Goal: Task Accomplishment & Management: Use online tool/utility

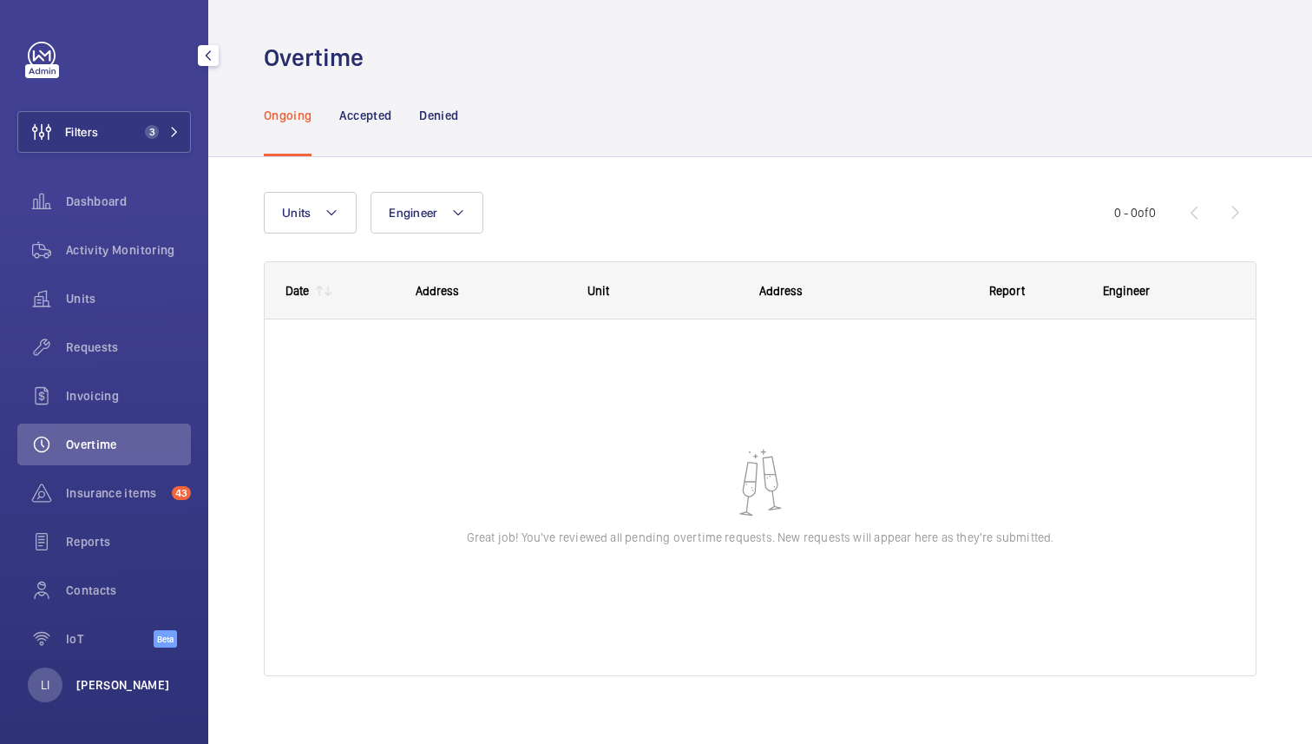
click at [112, 681] on p "[PERSON_NAME]" at bounding box center [123, 684] width 94 height 17
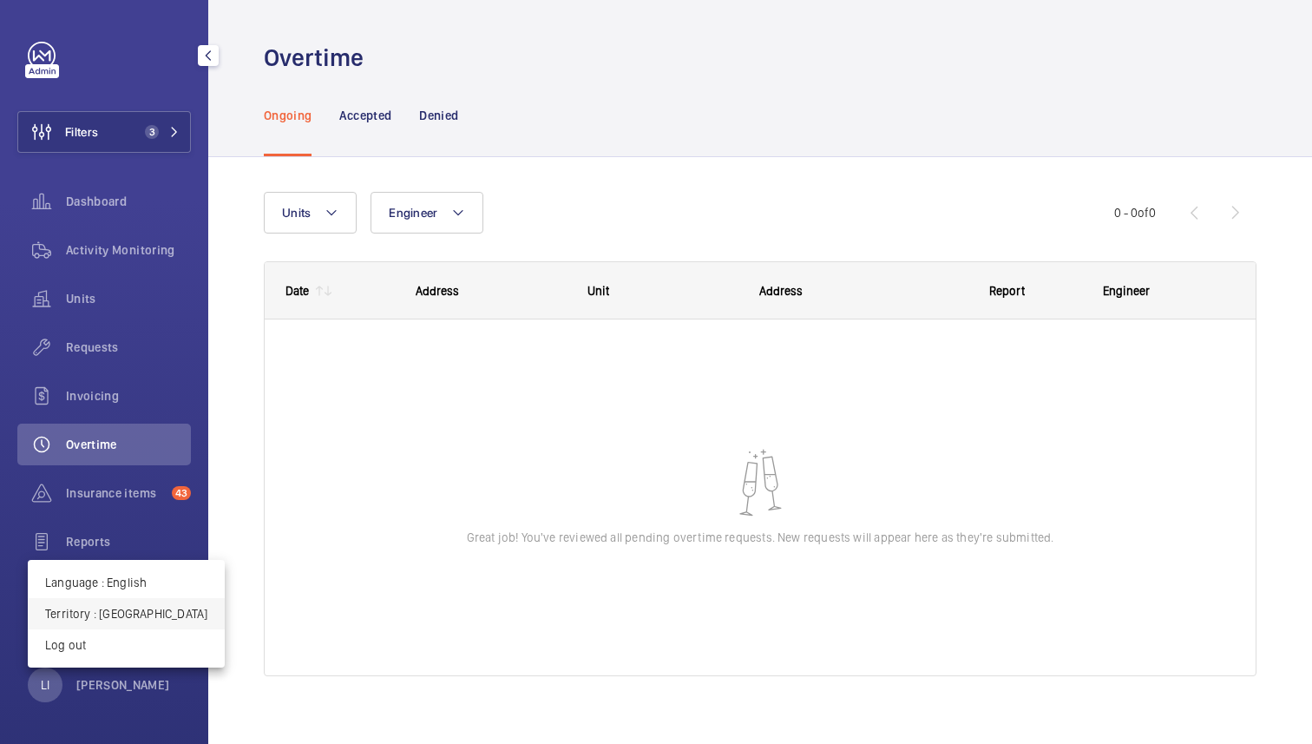
click at [136, 615] on p "Territory : [GEOGRAPHIC_DATA]" at bounding box center [126, 613] width 162 height 17
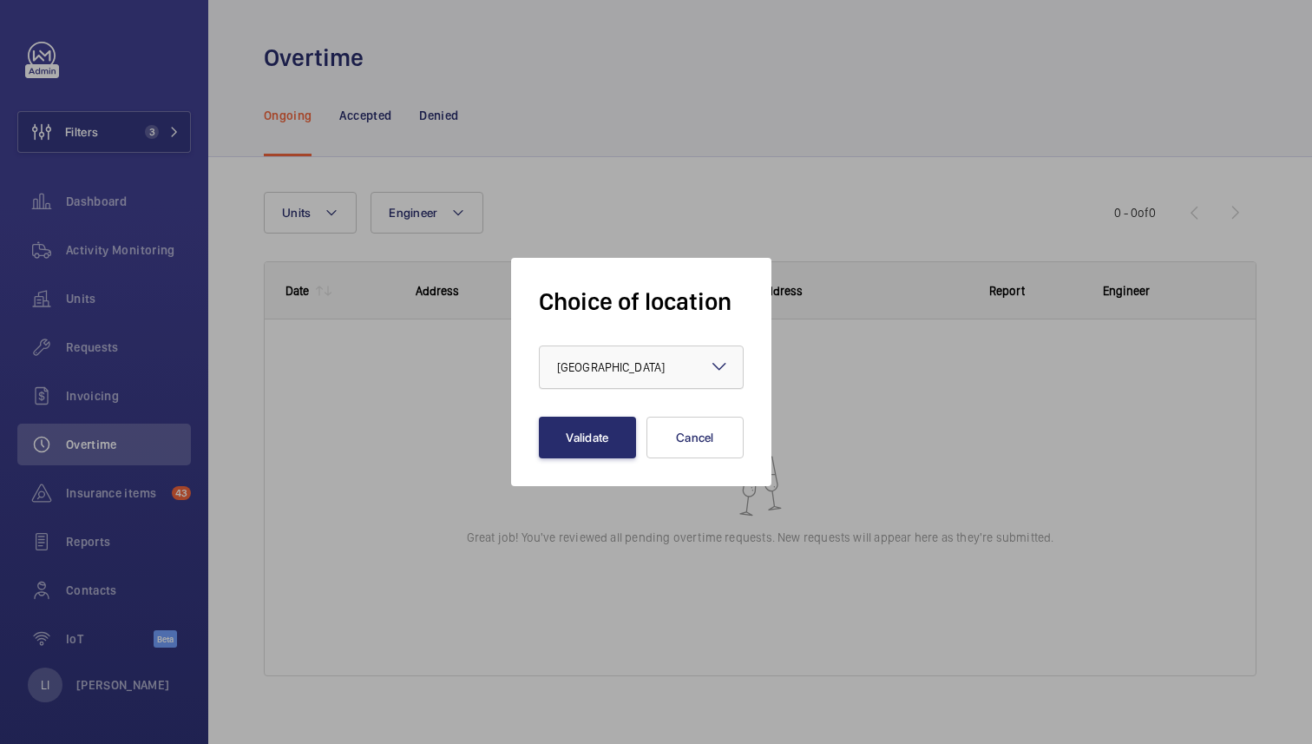
click at [648, 369] on div "× [GEOGRAPHIC_DATA]" at bounding box center [632, 367] width 151 height 17
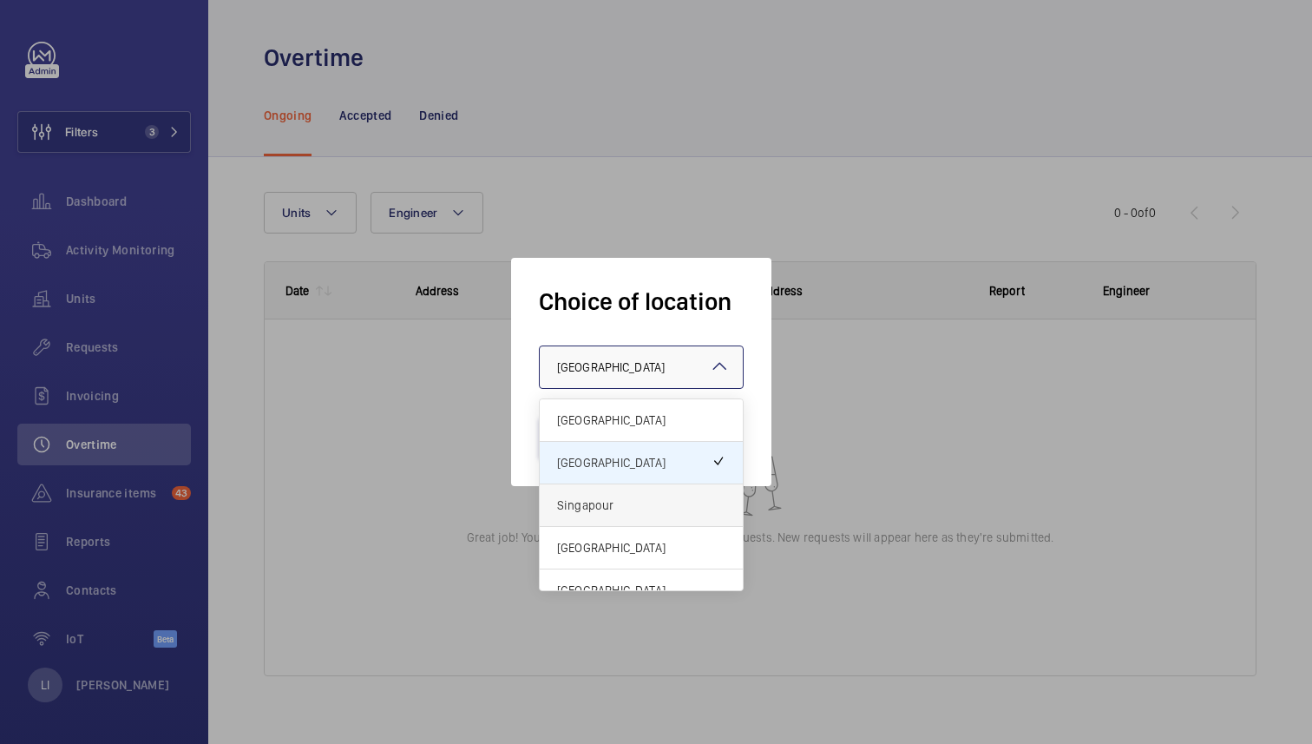
click at [619, 510] on span "Singapour" at bounding box center [641, 505] width 168 height 17
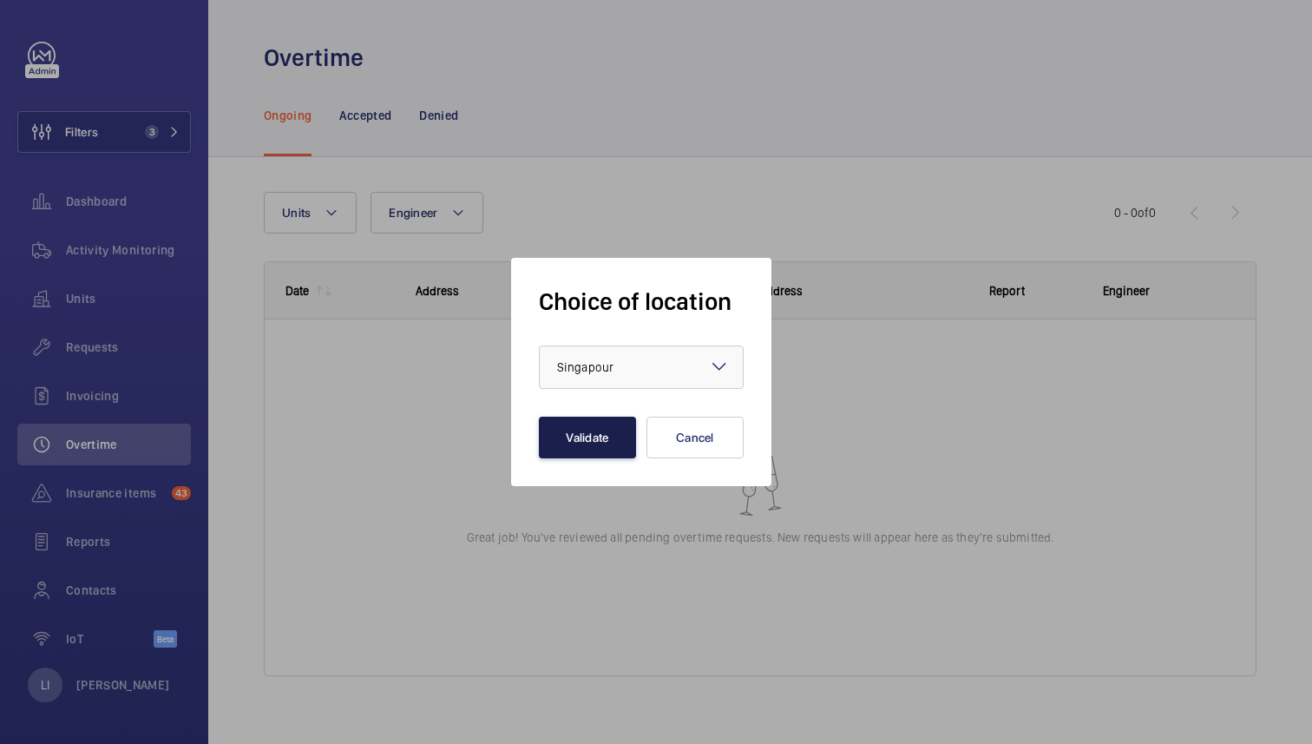
click at [602, 428] on button "Validate" at bounding box center [587, 438] width 97 height 42
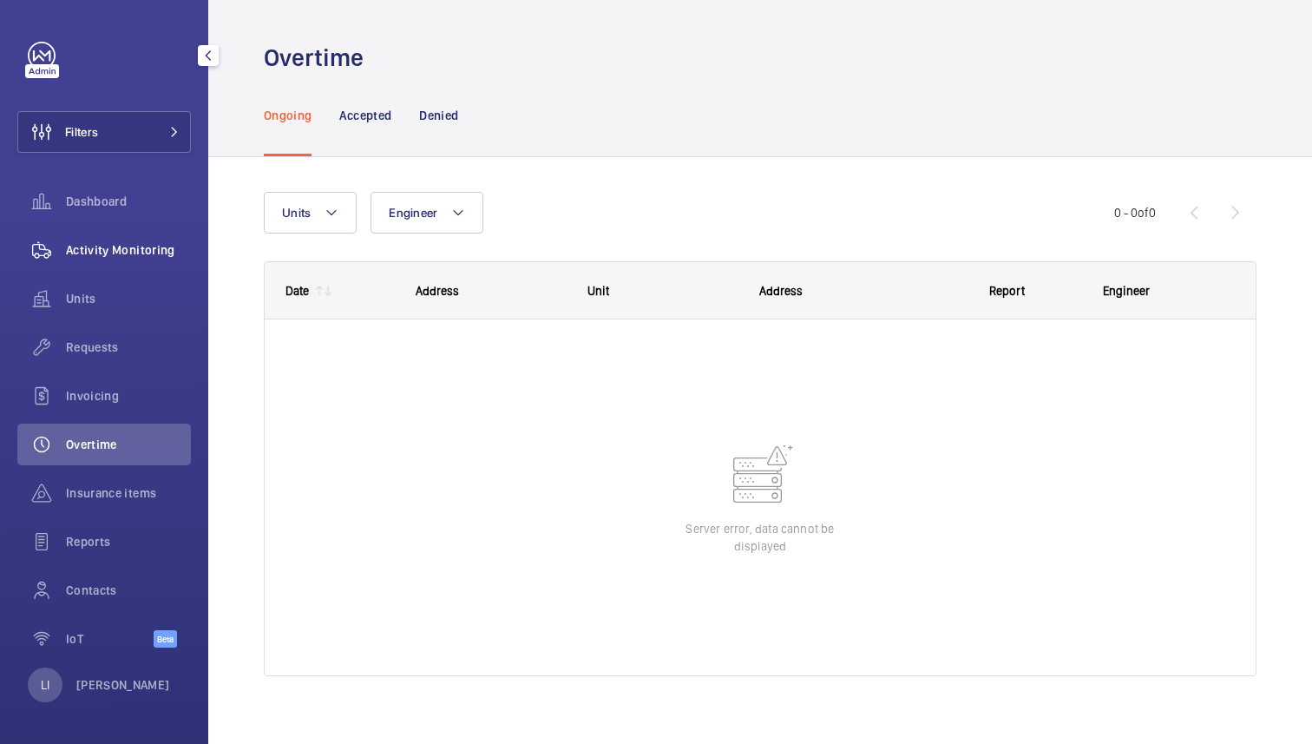
click at [135, 257] on span "Activity Monitoring" at bounding box center [128, 249] width 125 height 17
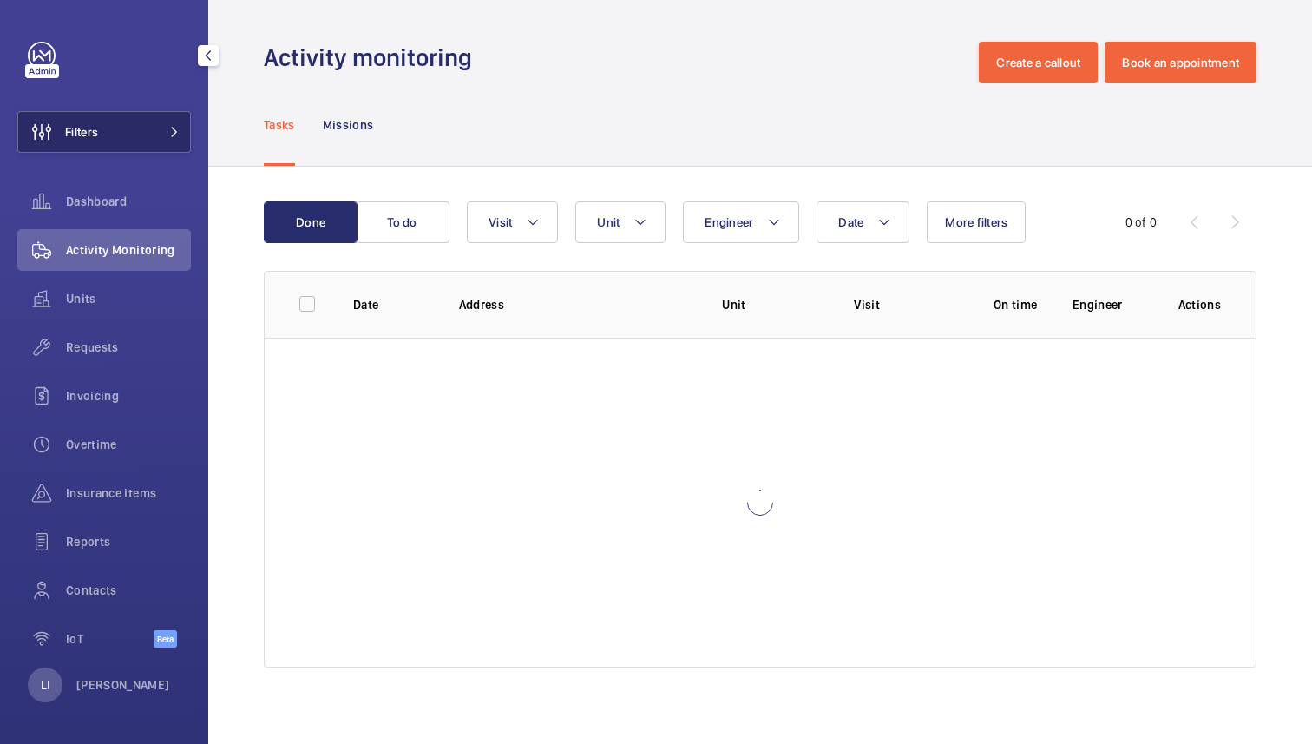
click at [132, 122] on button "Filters" at bounding box center [104, 132] width 174 height 42
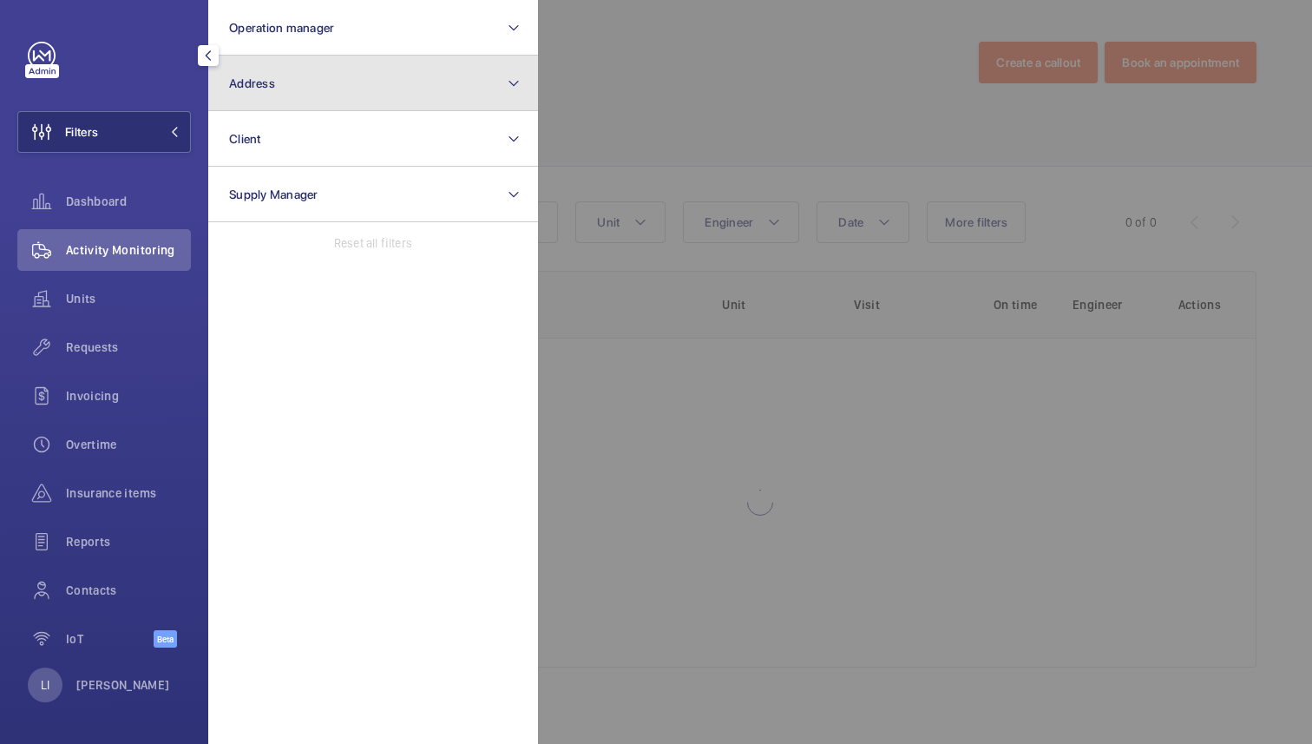
click at [334, 84] on button "Address" at bounding box center [373, 84] width 330 height 56
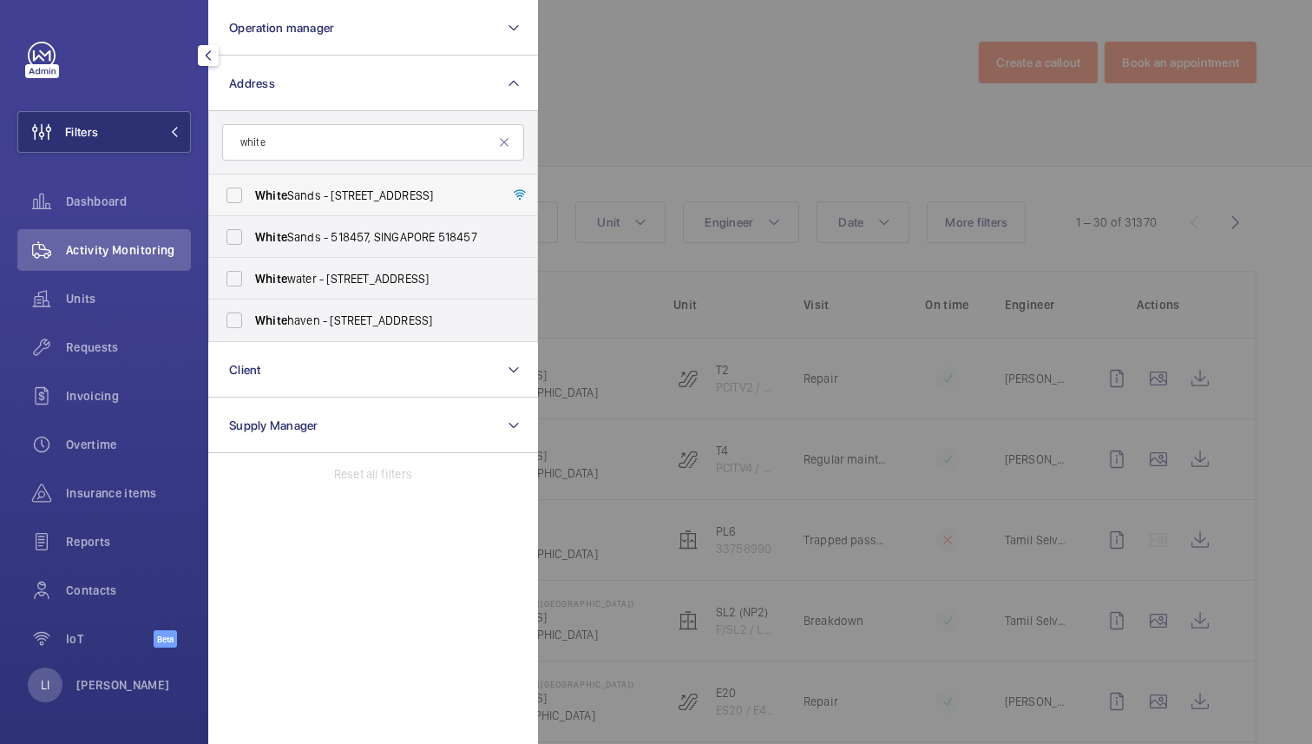
type input "white"
click at [372, 201] on span "White Sands - 1 Pasir Ris Central St 3, SINGAPORE 518457" at bounding box center [374, 195] width 239 height 17
click at [252, 201] on input "White Sands - 1 Pasir Ris Central St 3, SINGAPORE 518457" at bounding box center [234, 195] width 35 height 35
checkbox input "true"
click at [648, 147] on div at bounding box center [1194, 372] width 1312 height 744
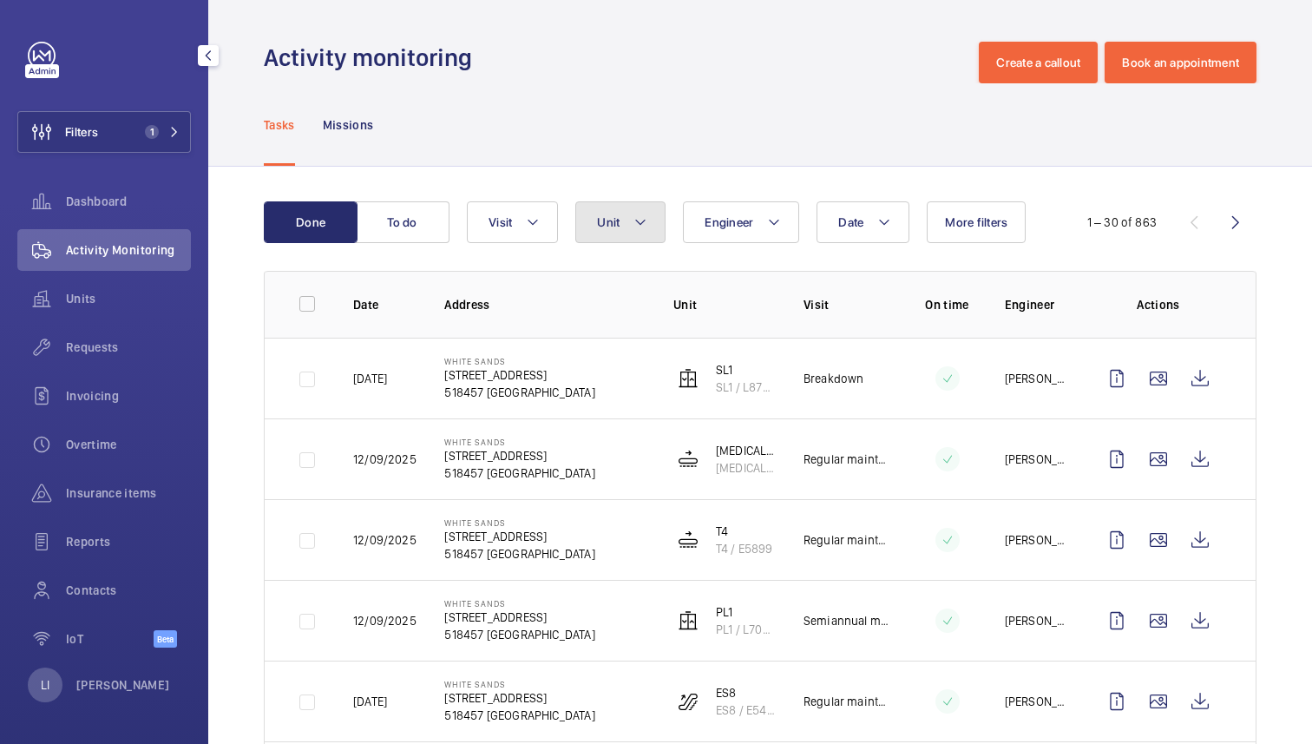
click at [629, 223] on button "Unit" at bounding box center [621, 222] width 90 height 42
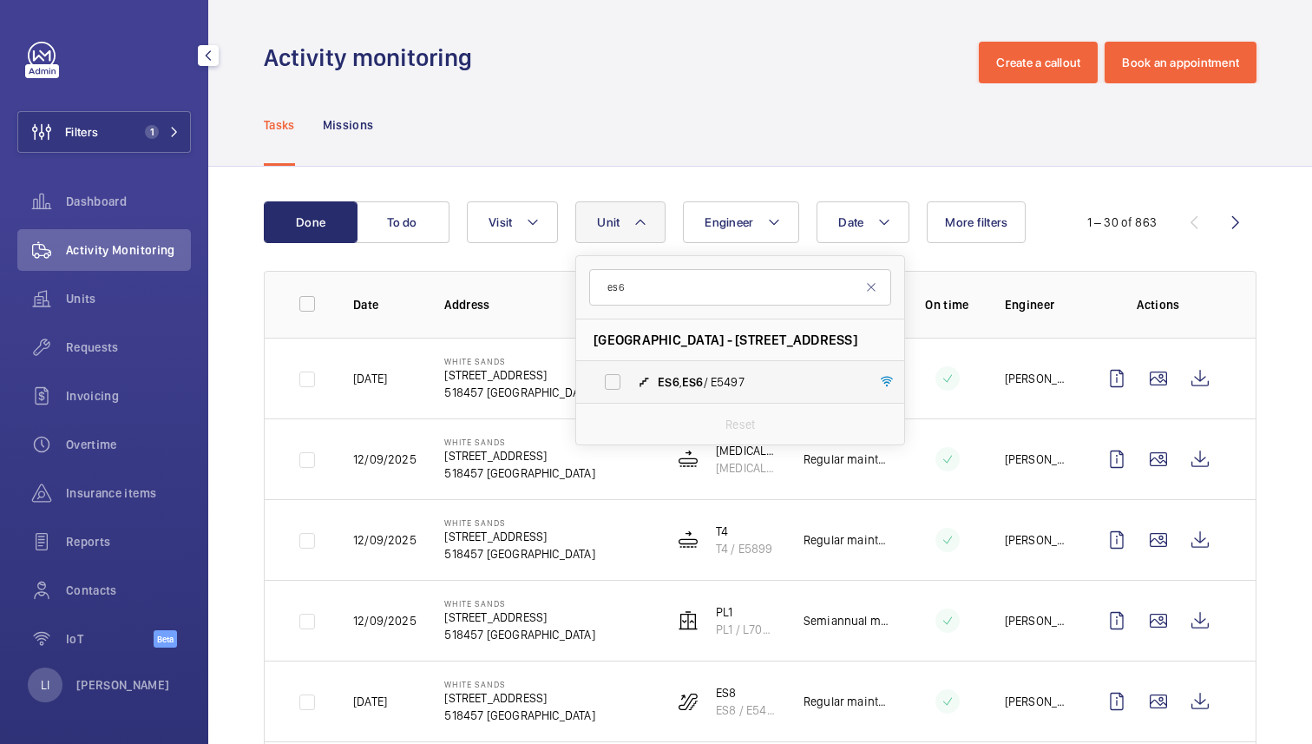
type input "es6"
click at [683, 386] on span "ES6 , ES6 / E5497" at bounding box center [758, 381] width 201 height 17
click at [630, 386] on input "ES6 , ES6 / E5497" at bounding box center [612, 382] width 35 height 35
checkbox input "true"
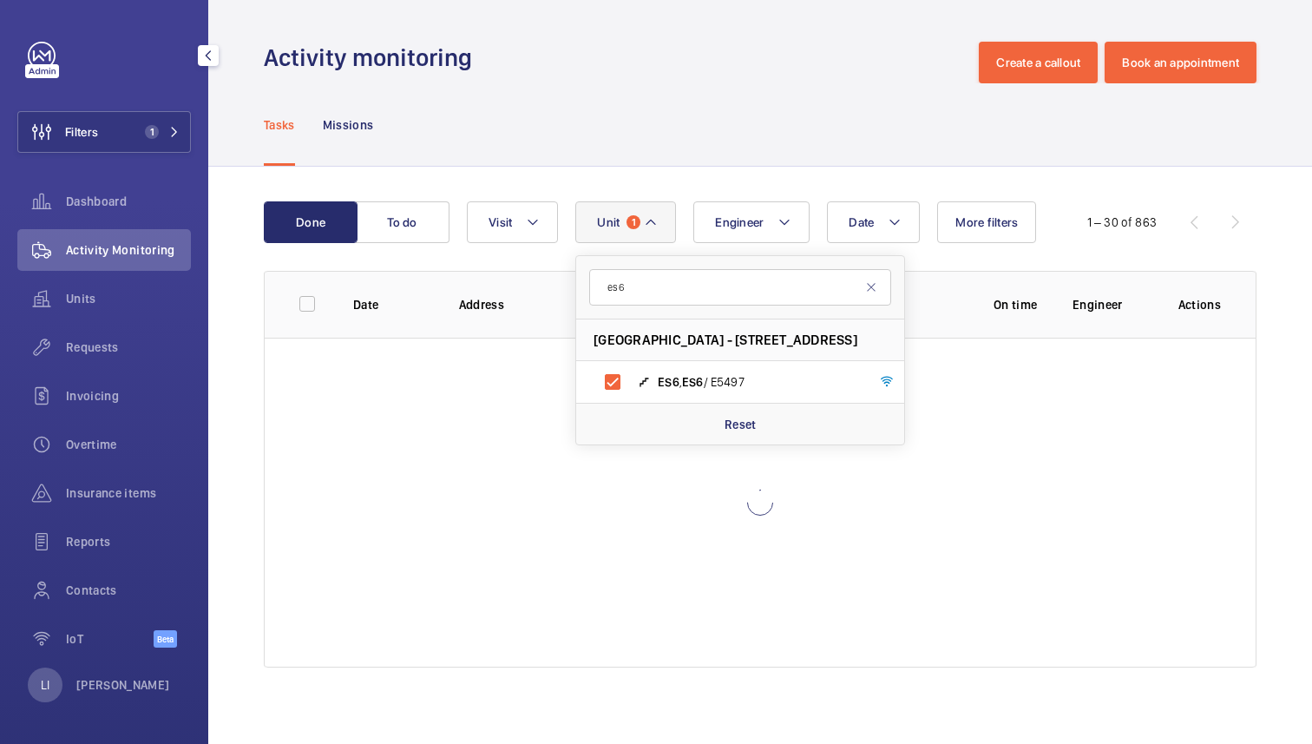
click at [767, 96] on div "Tasks Missions" at bounding box center [760, 124] width 993 height 82
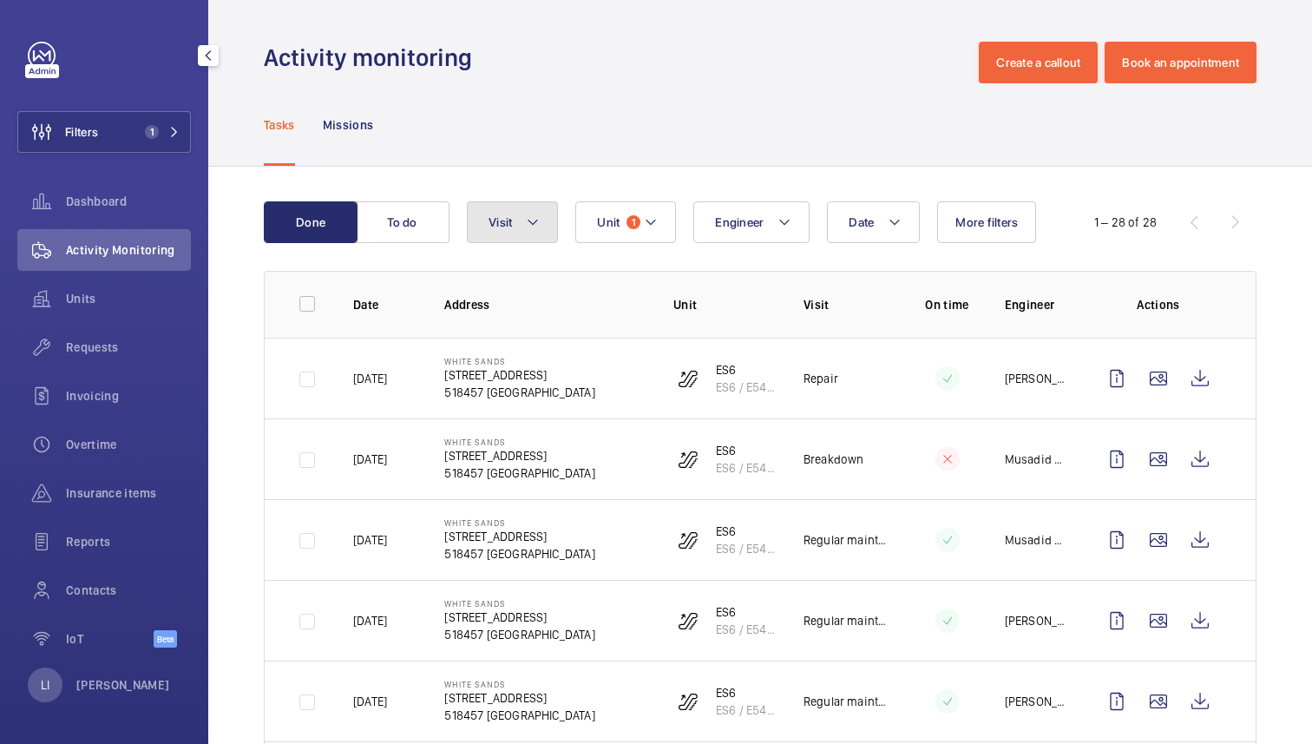
click at [539, 226] on mat-icon at bounding box center [533, 222] width 14 height 21
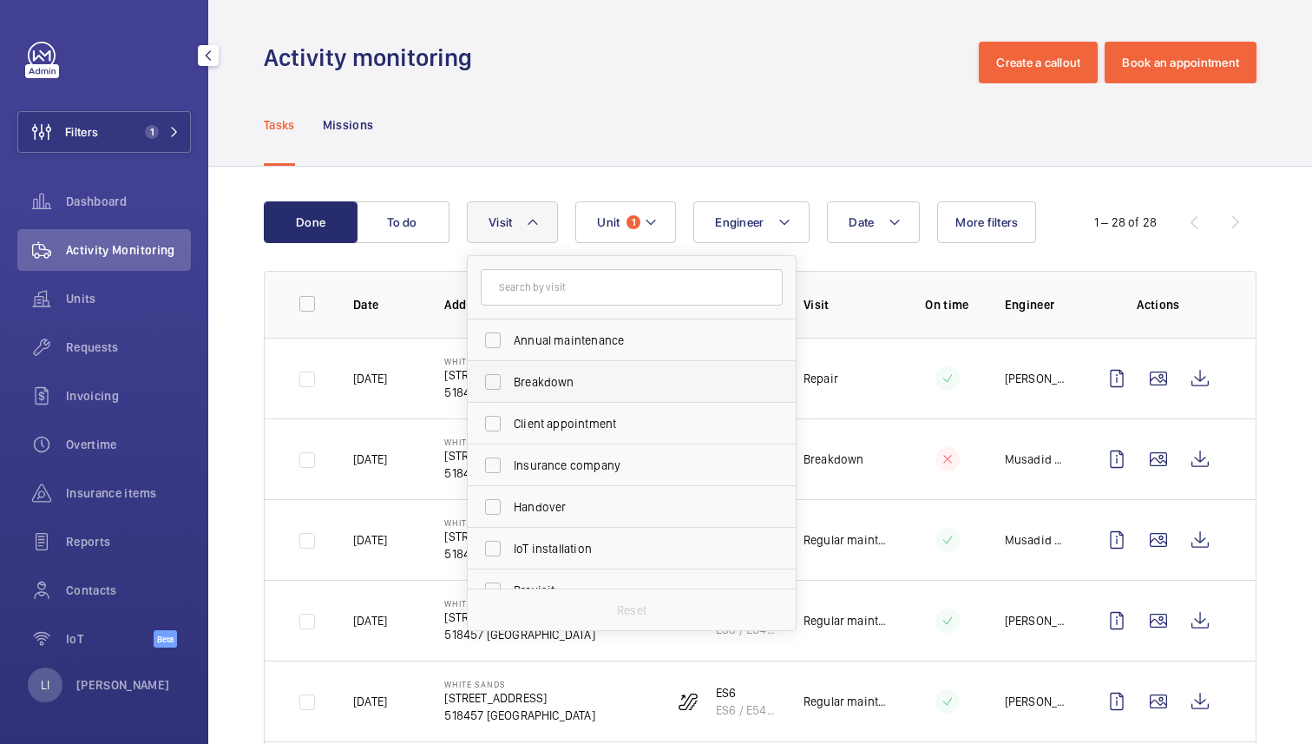
click at [535, 383] on span "Breakdown" at bounding box center [633, 381] width 239 height 17
click at [510, 383] on input "Breakdown" at bounding box center [493, 382] width 35 height 35
checkbox input "true"
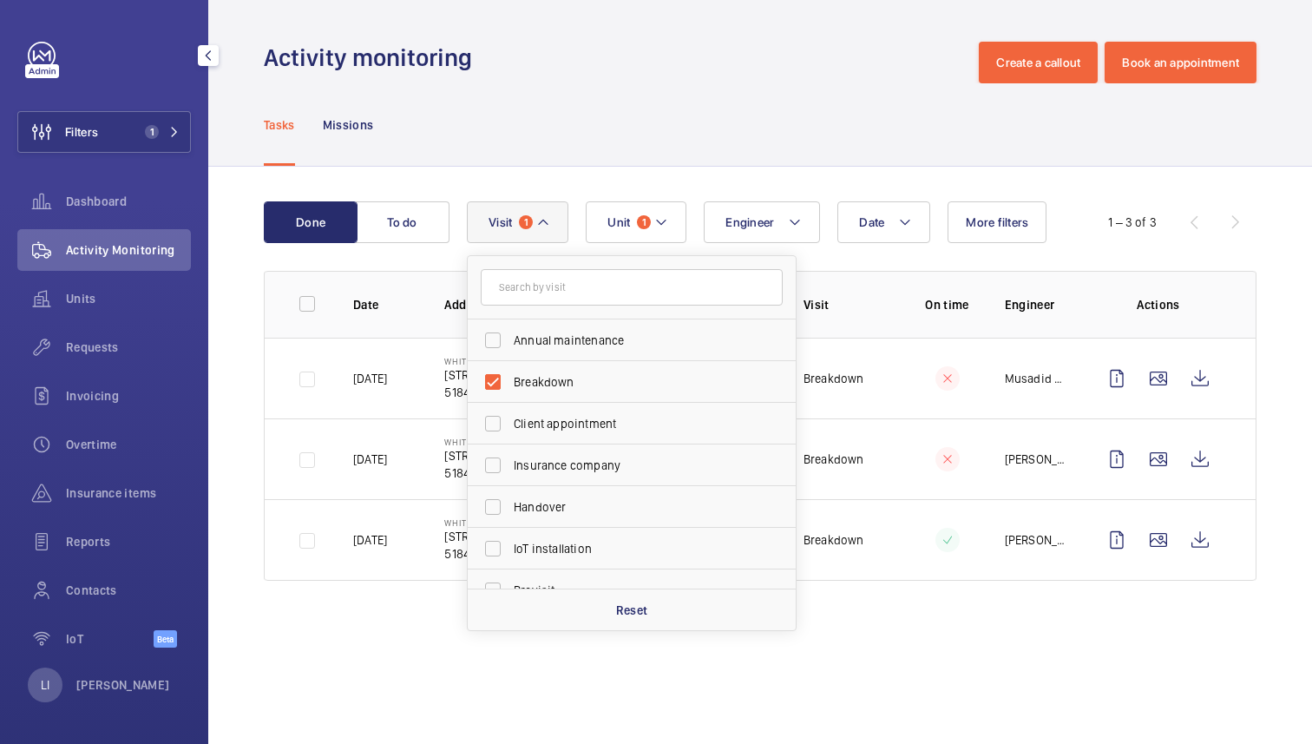
click at [636, 95] on div "Tasks Missions" at bounding box center [760, 124] width 993 height 82
